Goal: Transaction & Acquisition: Purchase product/service

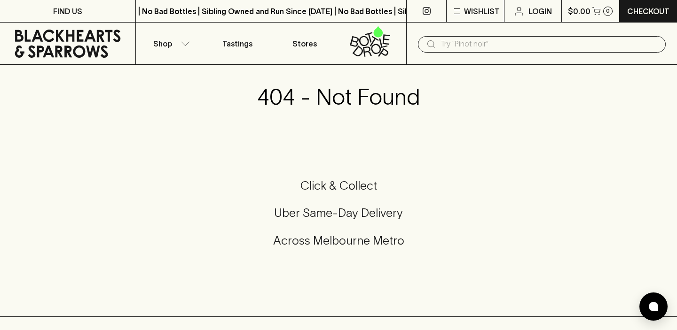
click at [484, 43] on input "text" at bounding box center [549, 44] width 218 height 15
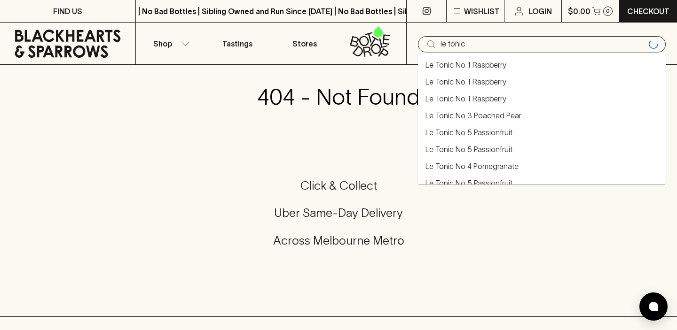
type input "le tonic"
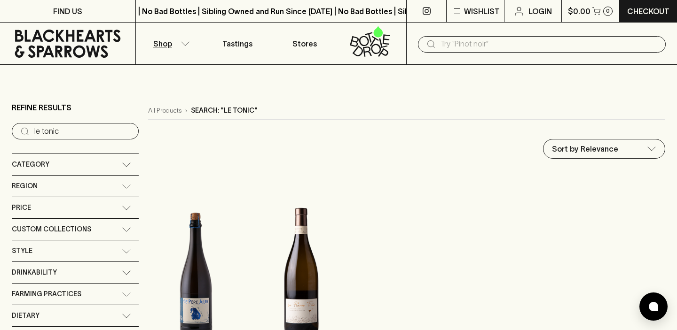
click at [33, 169] on span "Category" at bounding box center [31, 165] width 38 height 12
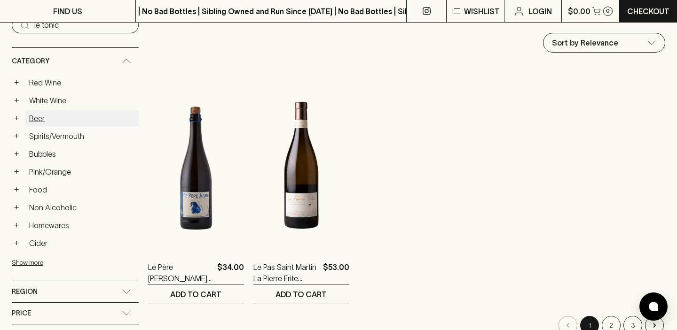
scroll to position [108, 0]
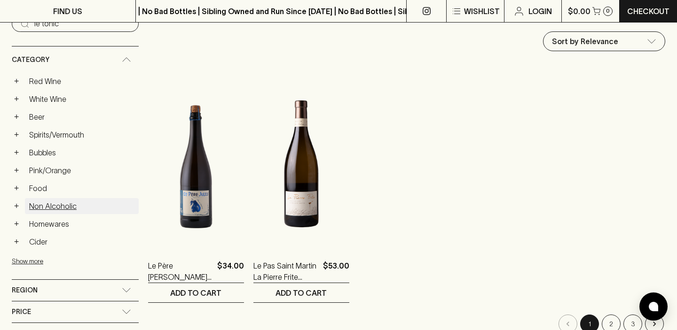
click at [47, 204] on link "Non Alcoholic" at bounding box center [82, 206] width 114 height 16
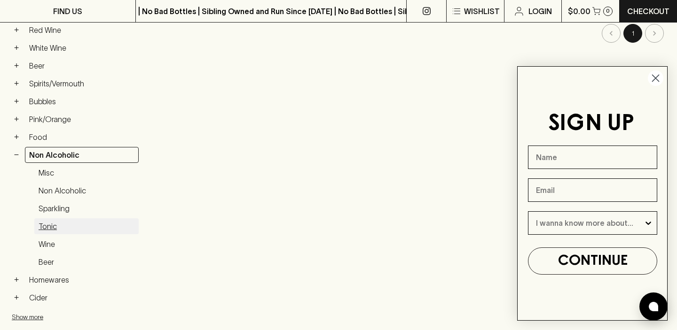
click at [46, 223] on link "Tonic" at bounding box center [86, 227] width 104 height 16
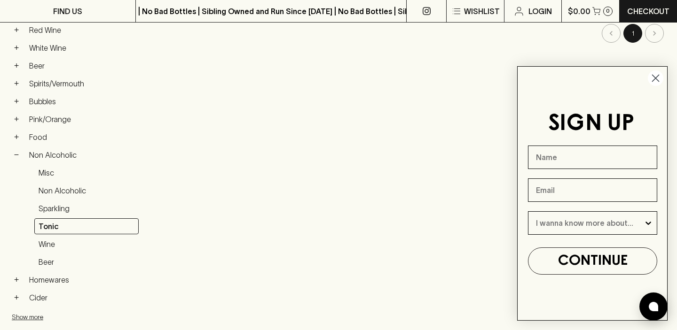
scroll to position [197, 0]
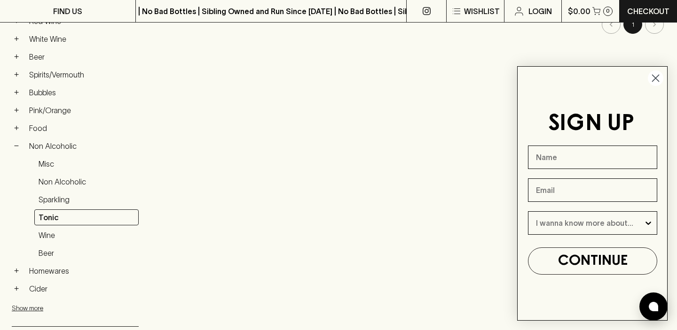
click at [654, 78] on circle "Close dialog" at bounding box center [656, 79] width 16 height 16
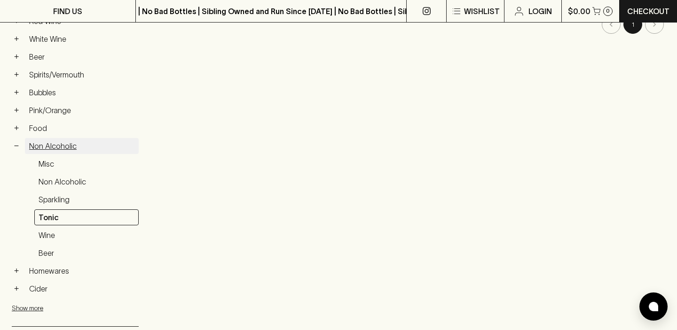
click at [56, 154] on link "Non Alcoholic" at bounding box center [82, 146] width 114 height 16
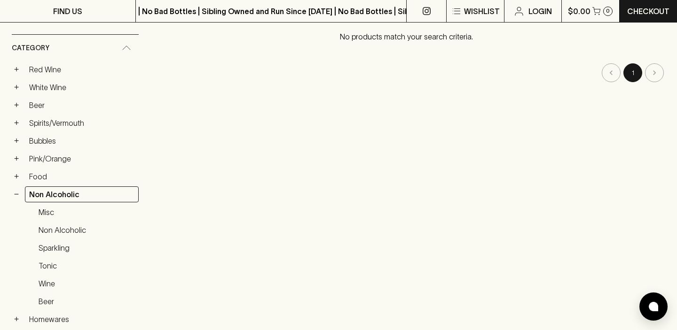
scroll to position [149, 0]
click at [72, 228] on link "Non Alcoholic" at bounding box center [86, 230] width 104 height 16
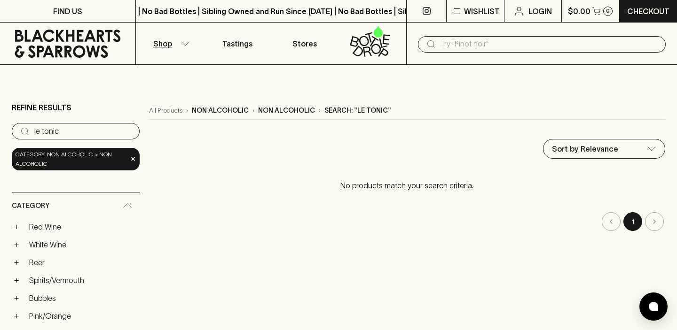
click at [226, 111] on p "non alcoholic" at bounding box center [220, 111] width 57 height 10
click at [212, 109] on p "non alcoholic" at bounding box center [220, 111] width 57 height 10
click at [174, 43] on button "Shop" at bounding box center [170, 44] width 68 height 42
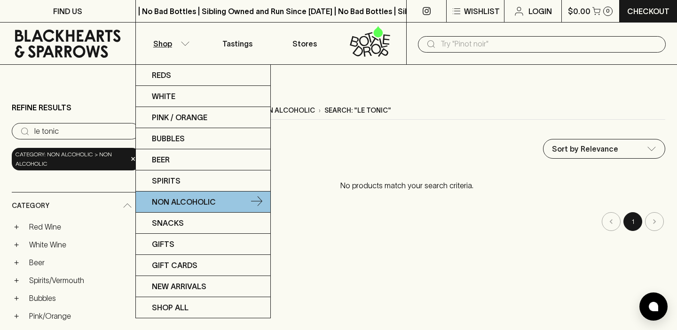
click at [193, 203] on p "Non Alcoholic" at bounding box center [184, 201] width 64 height 11
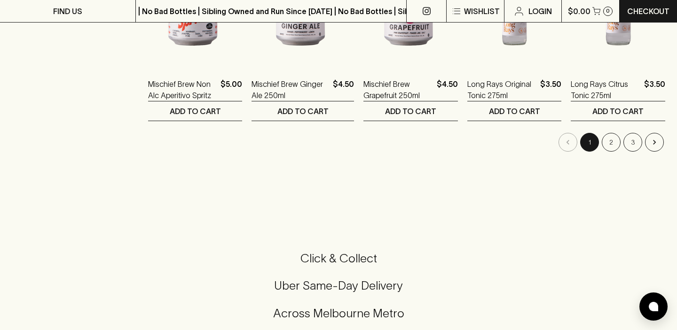
scroll to position [1040, 0]
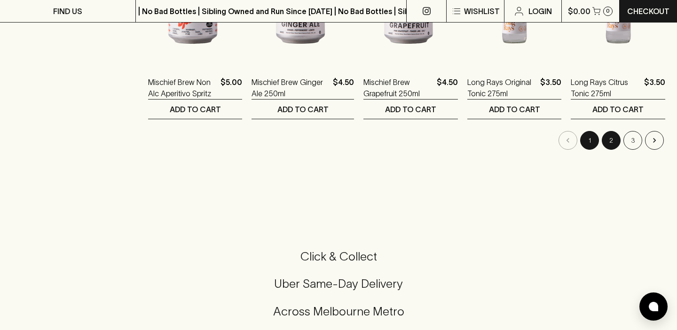
click at [603, 143] on button "2" at bounding box center [611, 140] width 19 height 19
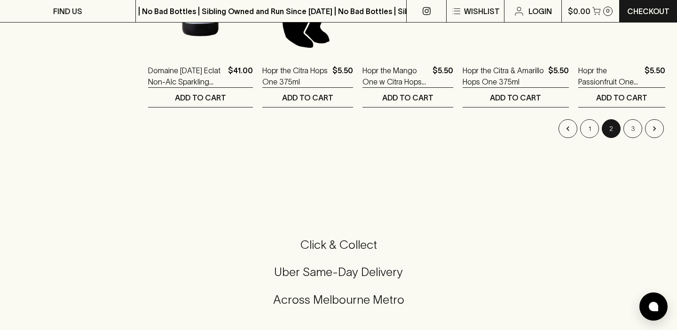
scroll to position [1055, 0]
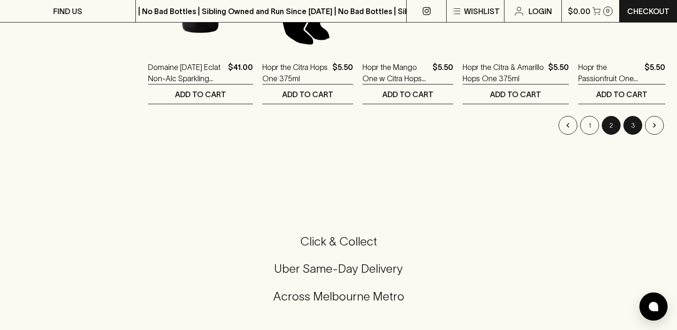
click at [630, 132] on button "3" at bounding box center [632, 125] width 19 height 19
